Goal: Transaction & Acquisition: Purchase product/service

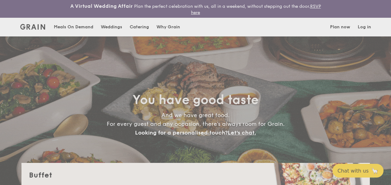
select select
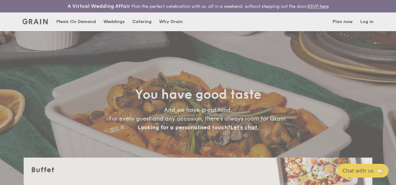
drag, startPoint x: 0, startPoint y: 0, endPoint x: 79, endPoint y: 26, distance: 83.3
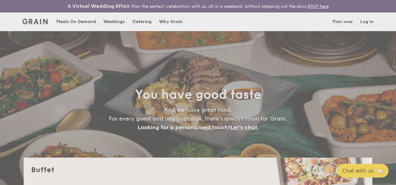
click at [79, 26] on div "Weddings by [PERSON_NAME] presents Plan the perfect celebration with us, all in…" at bounding box center [198, 92] width 396 height 185
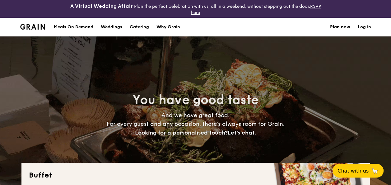
click at [61, 26] on div "Meals On Demand" at bounding box center [74, 27] width 40 height 19
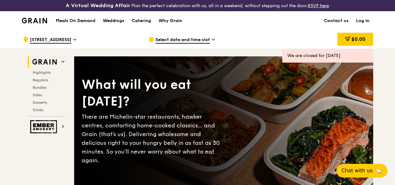
scroll to position [31, 0]
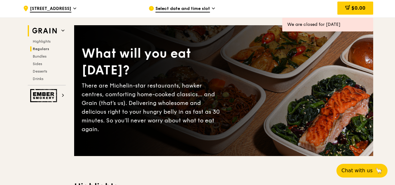
click at [45, 51] on span "Regulars" at bounding box center [41, 49] width 16 height 4
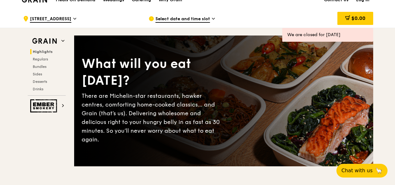
scroll to position [0, 0]
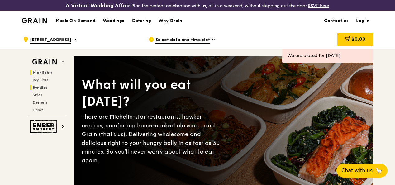
click at [40, 90] on span "Bundles" at bounding box center [40, 87] width 15 height 4
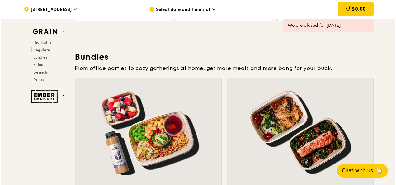
scroll to position [949, 0]
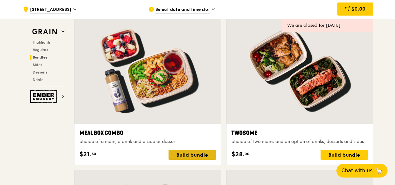
click at [197, 159] on div "Build bundle" at bounding box center [191, 155] width 47 height 10
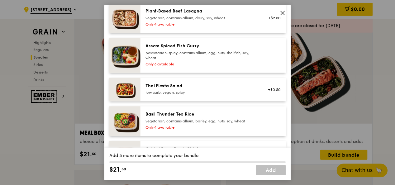
scroll to position [0, 0]
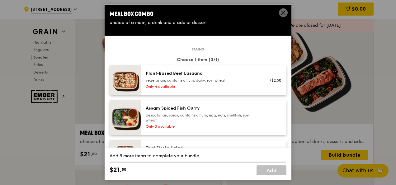
click at [281, 14] on icon at bounding box center [283, 13] width 6 height 6
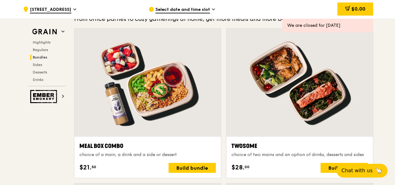
scroll to position [949, 0]
